Goal: Transaction & Acquisition: Purchase product/service

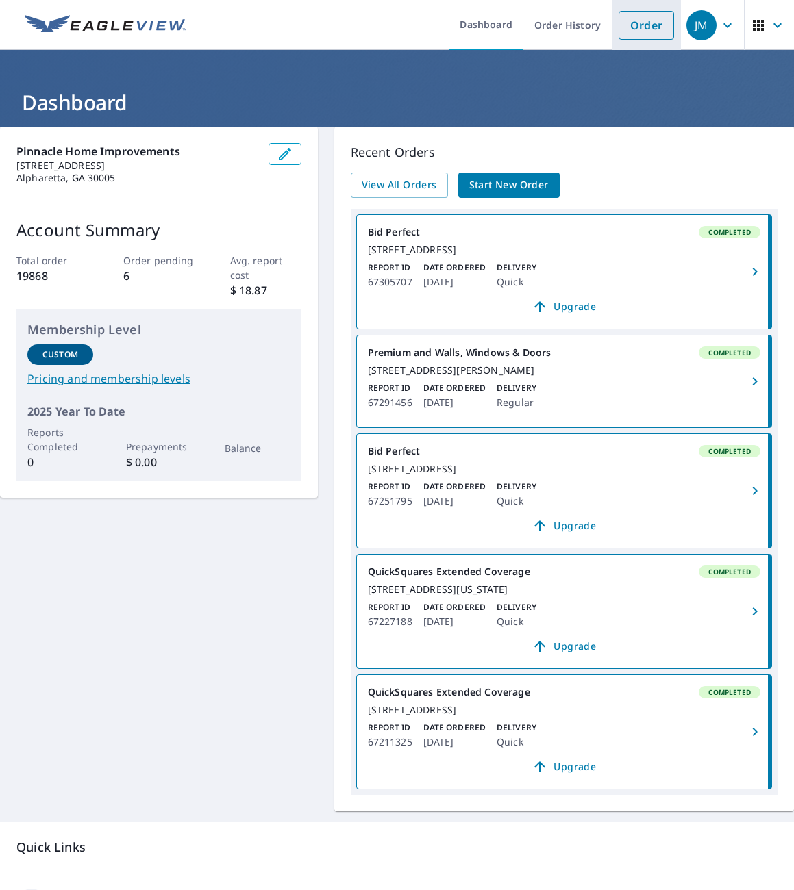
click at [631, 27] on link "Order" at bounding box center [645, 25] width 55 height 29
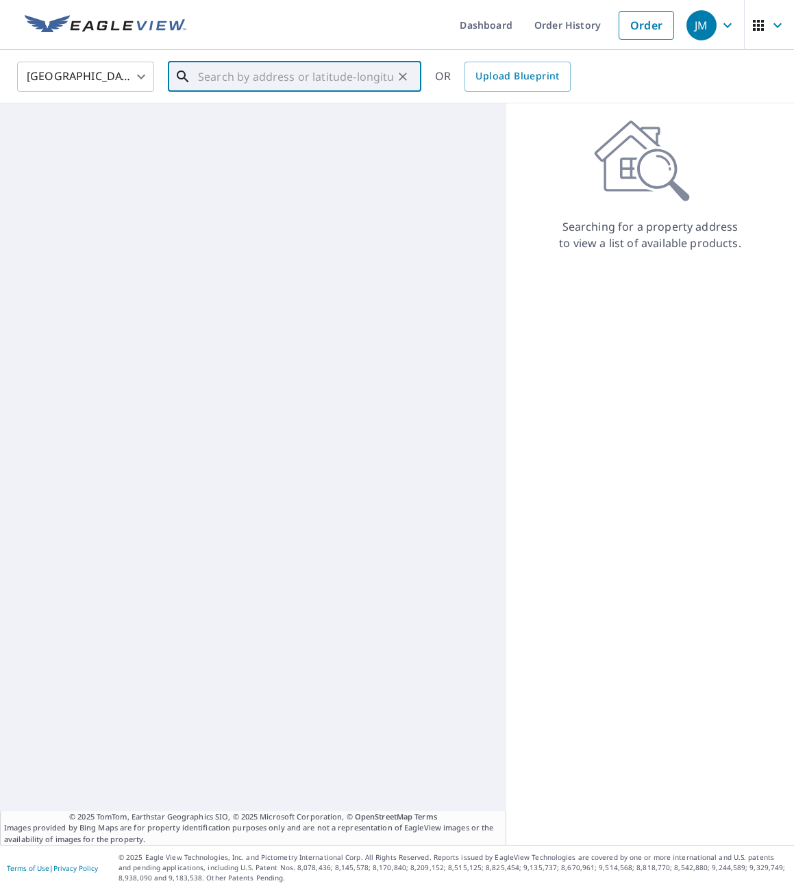
click at [296, 79] on input "text" at bounding box center [295, 77] width 195 height 38
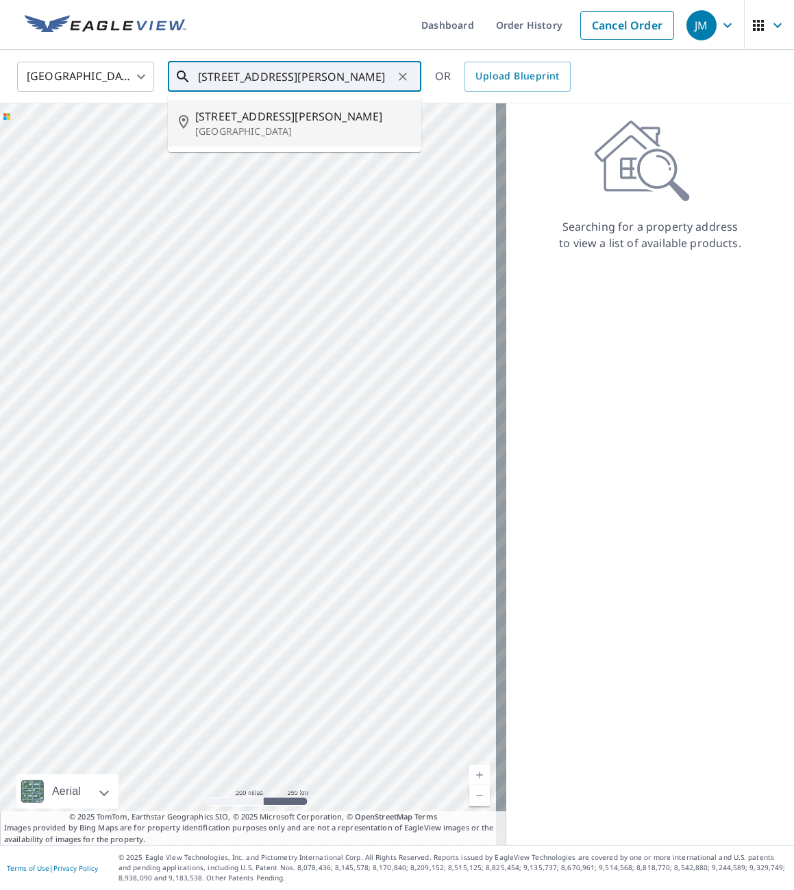
click at [292, 122] on span "[STREET_ADDRESS][PERSON_NAME]" at bounding box center [302, 116] width 215 height 16
type input "[STREET_ADDRESS][PERSON_NAME]"
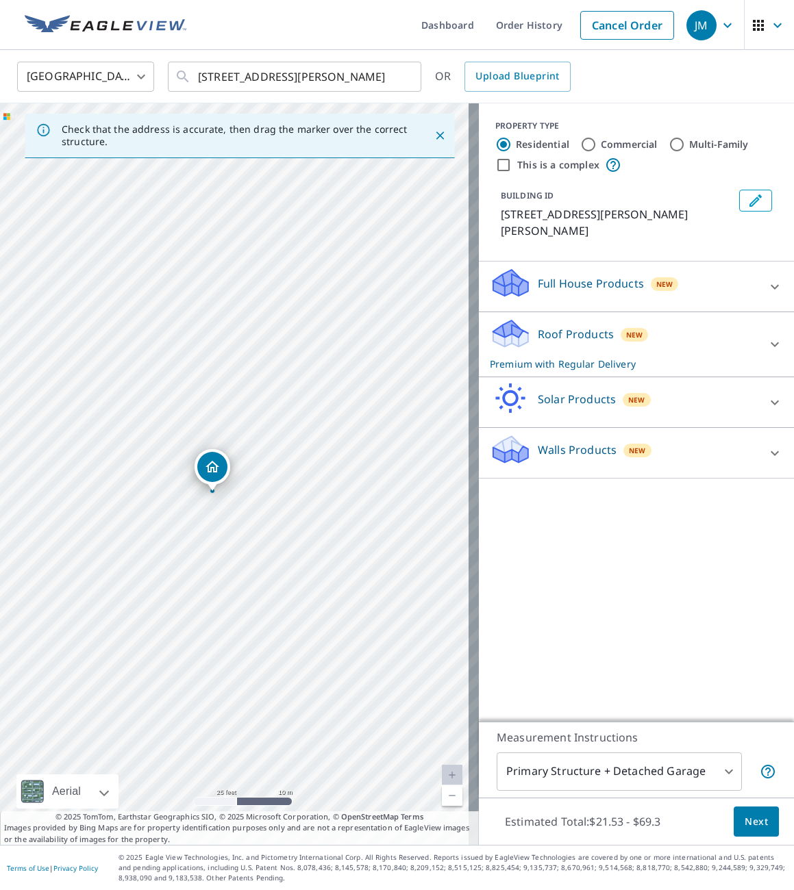
click at [543, 448] on div "Walls Products New" at bounding box center [624, 452] width 268 height 39
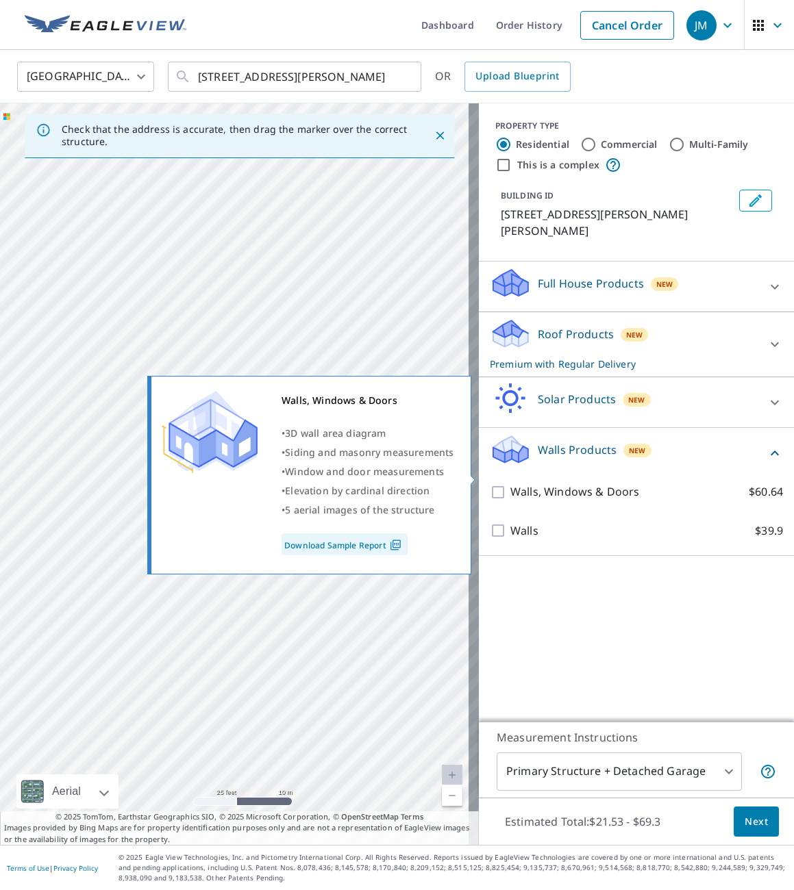
click at [478, 478] on div "Walls, Windows & Doors • 3D wall area diagram • Siding and masonry measurements…" at bounding box center [315, 475] width 332 height 207
click at [490, 484] on input "Walls, Windows & Doors $60.64" at bounding box center [500, 492] width 21 height 16
checkbox input "true"
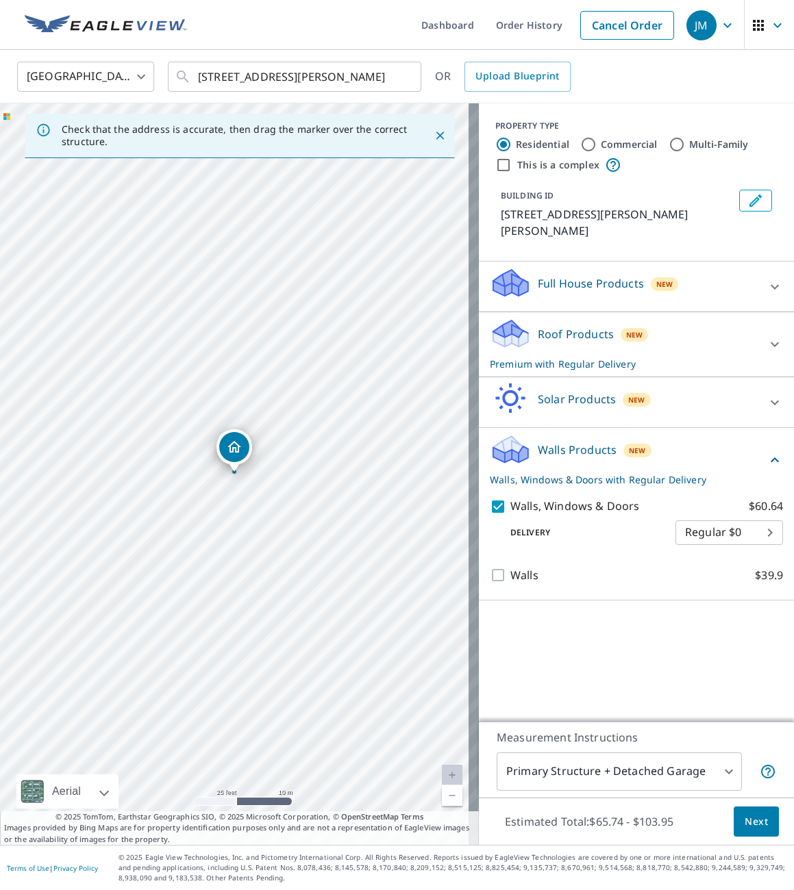
click at [745, 826] on span "Next" at bounding box center [755, 821] width 23 height 17
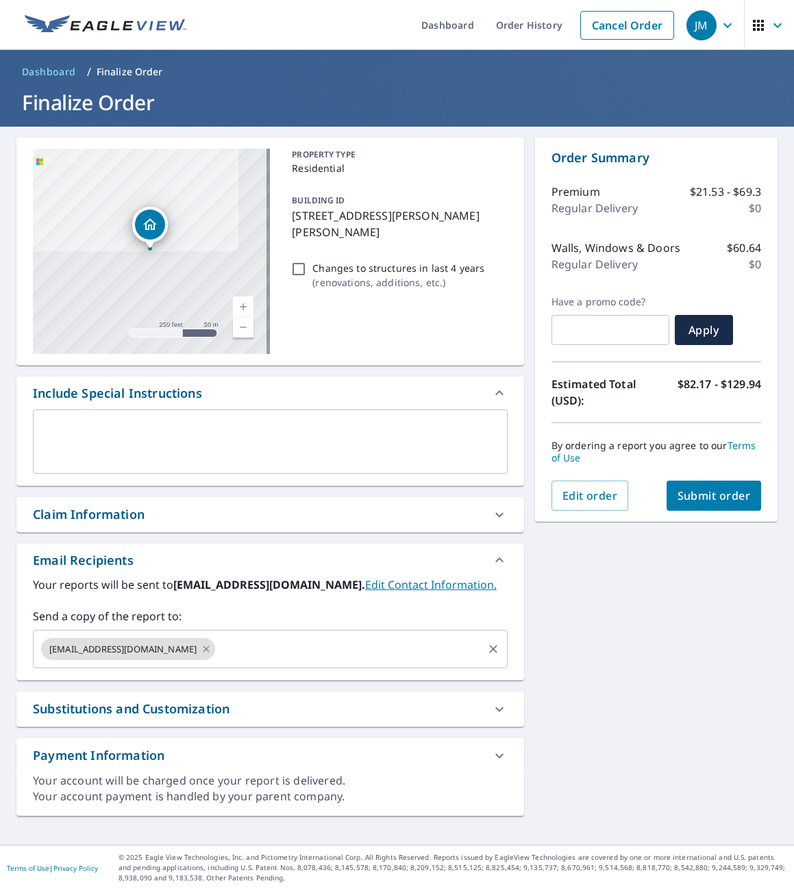
click at [201, 647] on icon at bounding box center [206, 649] width 11 height 15
click at [160, 647] on input "text" at bounding box center [260, 649] width 442 height 26
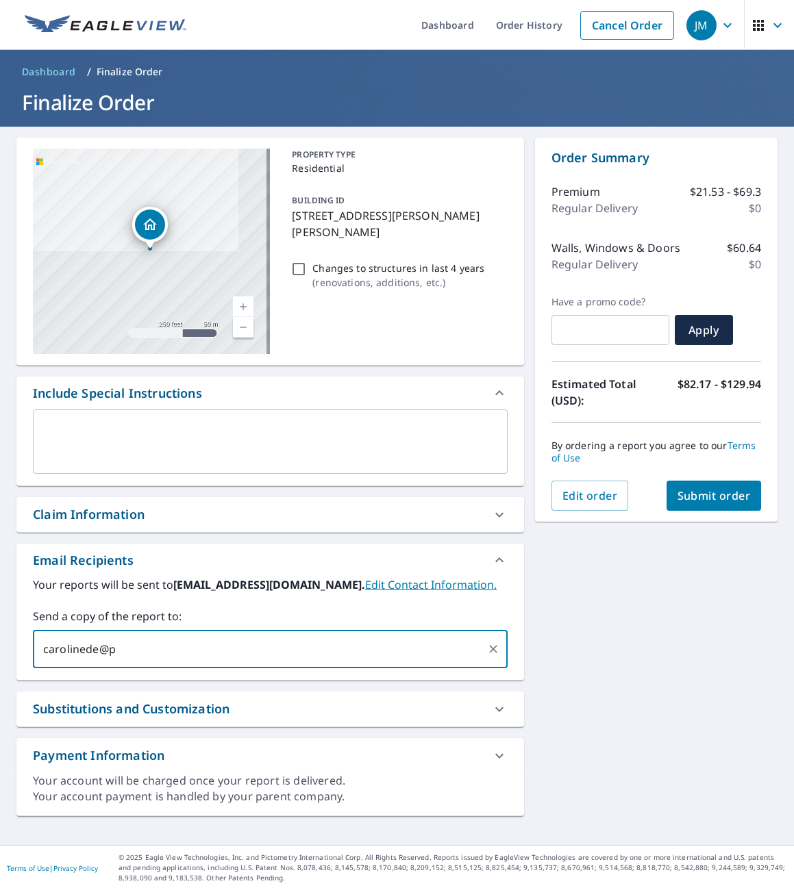
type input "carolinede@pi"
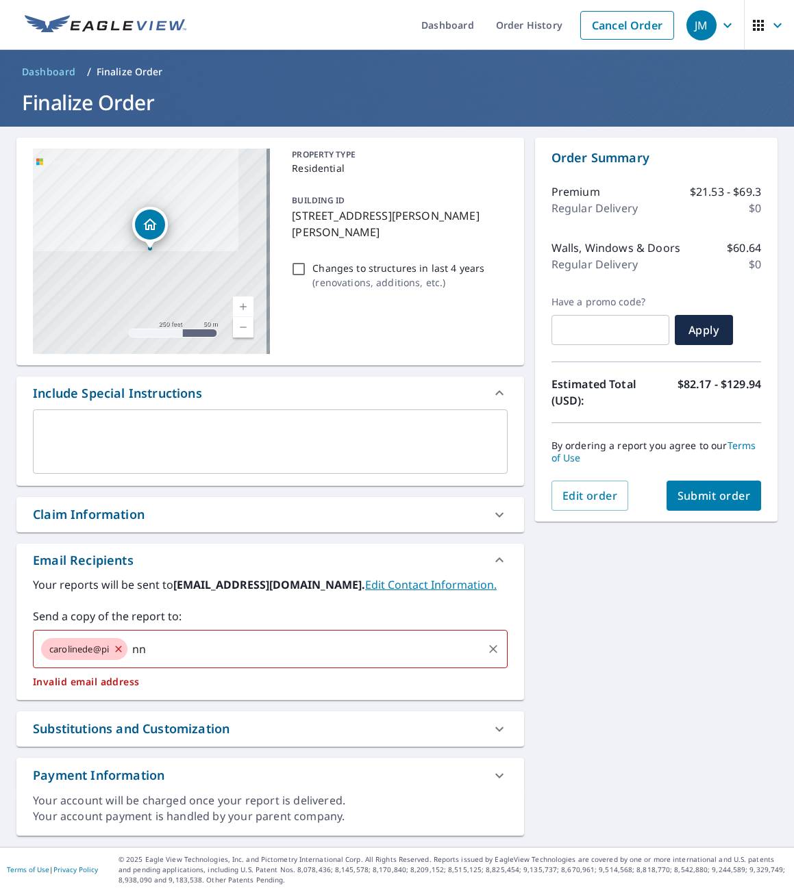
type input "n"
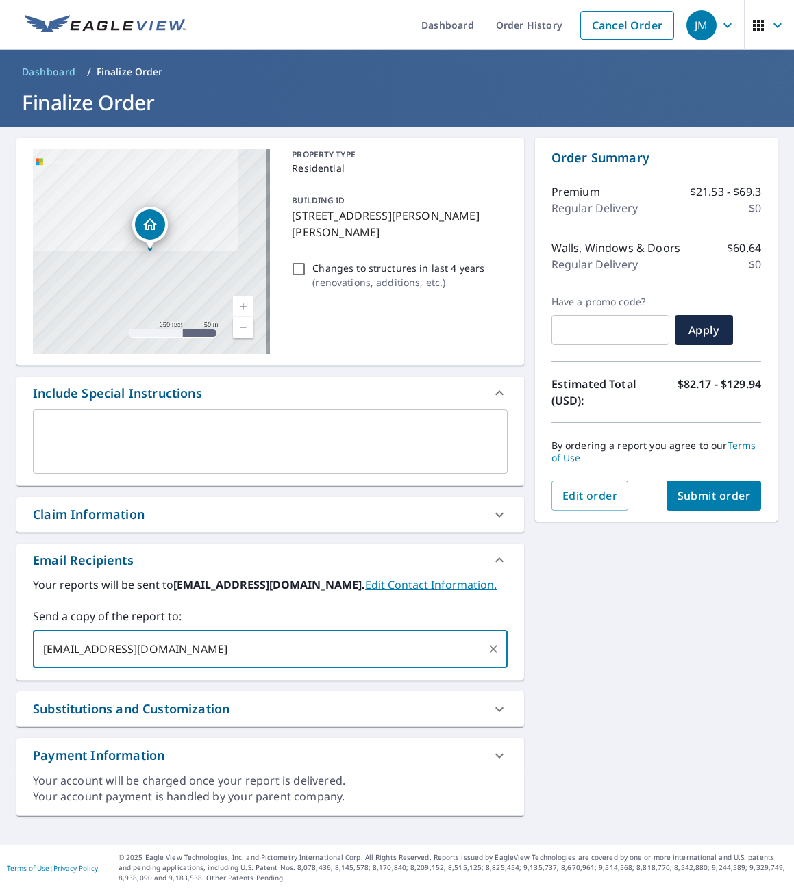
type input "[EMAIL_ADDRESS][DOMAIN_NAME]"
click at [712, 494] on span "Submit order" at bounding box center [713, 495] width 73 height 15
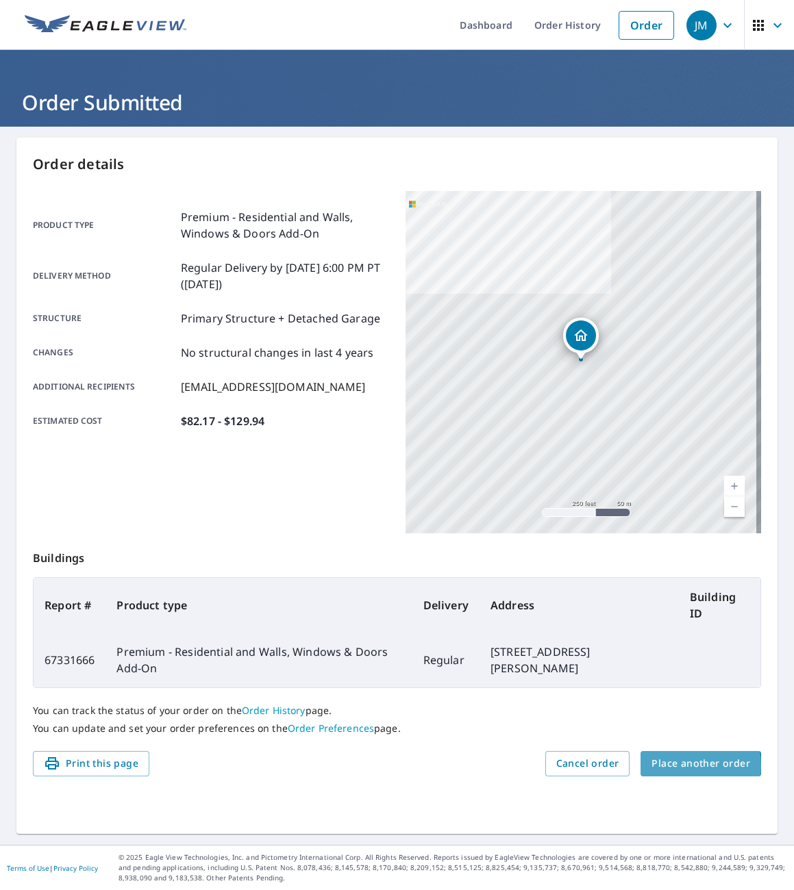
click at [675, 765] on span "Place another order" at bounding box center [700, 763] width 99 height 17
